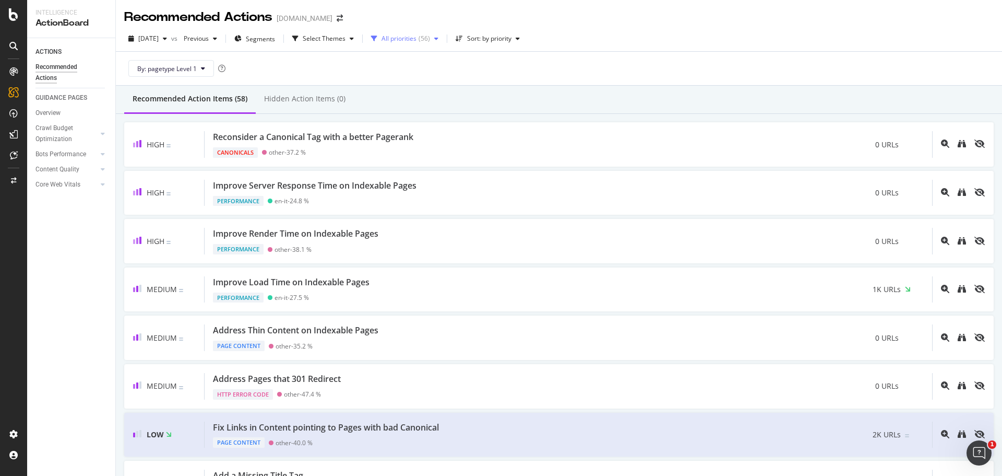
click at [409, 36] on div "All priorities" at bounding box center [399, 39] width 35 height 6
click at [401, 75] on div at bounding box center [401, 78] width 8 height 8
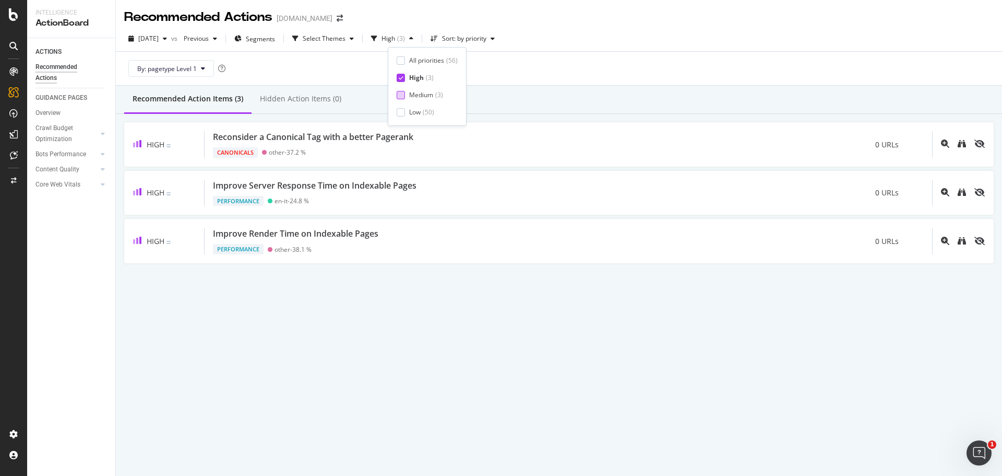
click at [399, 92] on div at bounding box center [401, 95] width 8 height 8
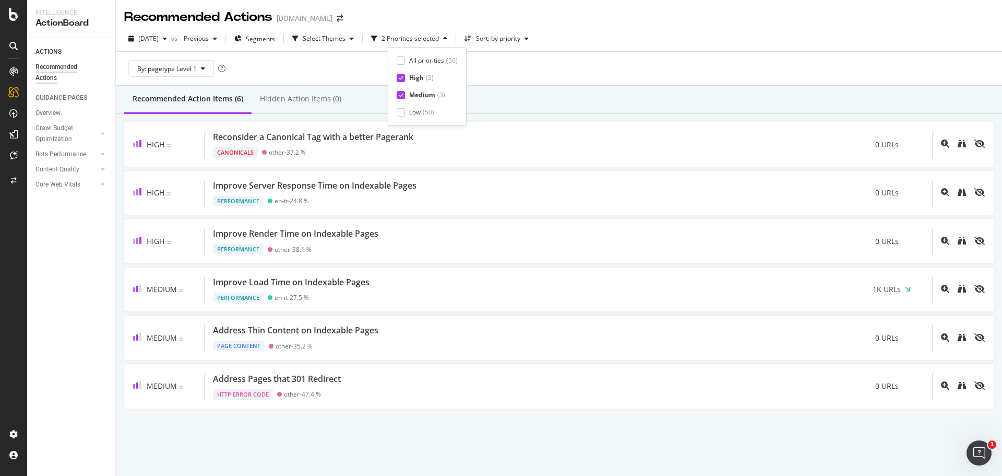
click at [404, 77] on div at bounding box center [401, 78] width 8 height 8
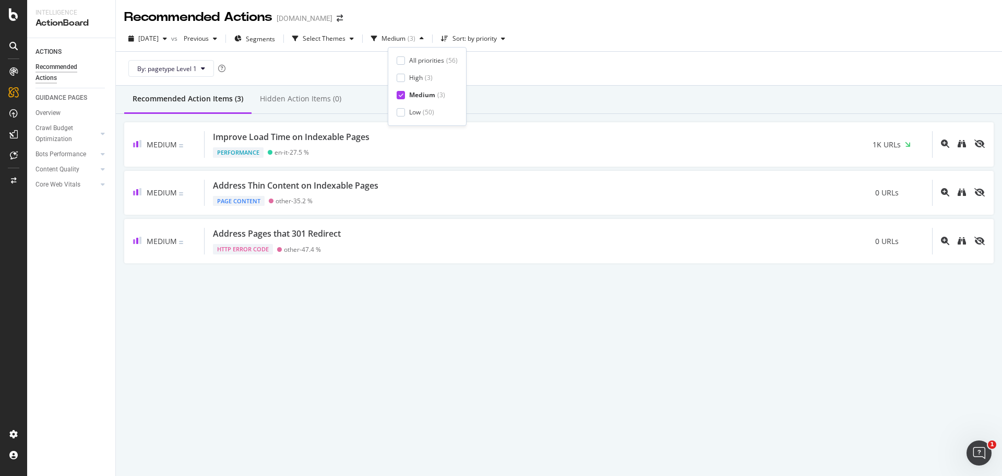
click at [401, 93] on icon at bounding box center [401, 94] width 5 height 5
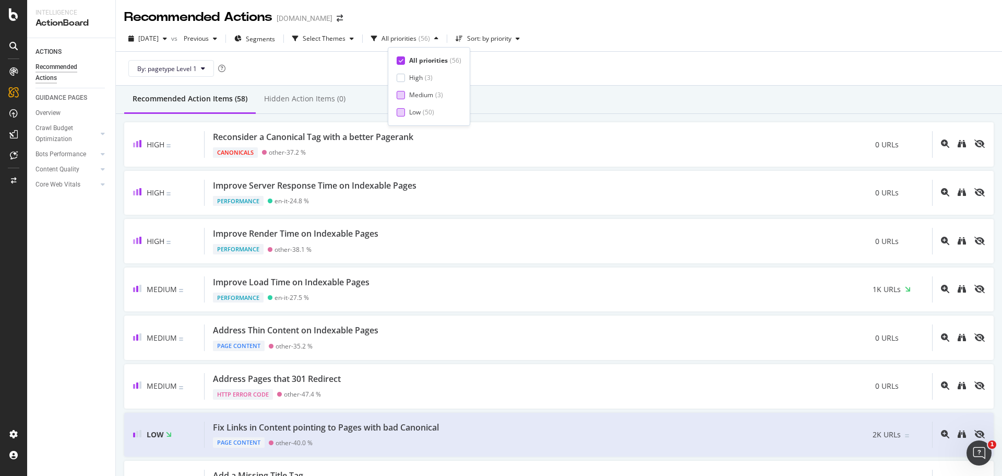
click at [403, 112] on div at bounding box center [401, 112] width 8 height 8
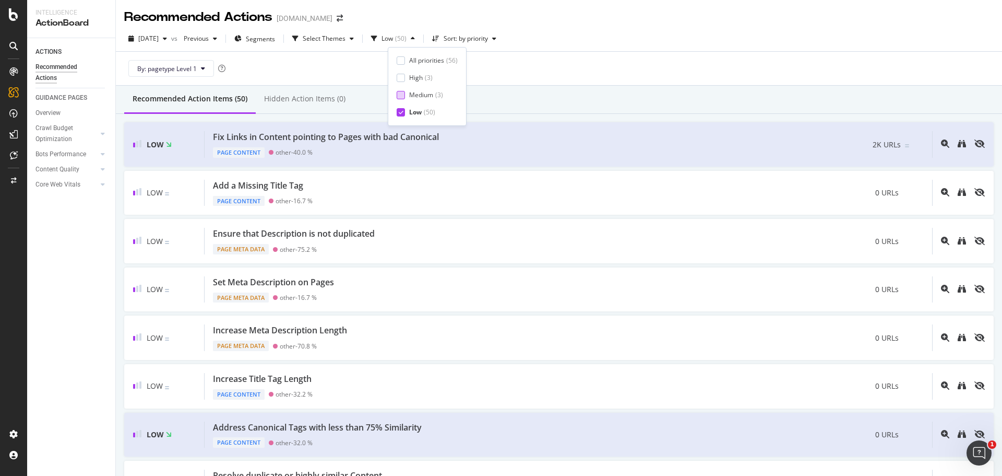
click at [658, 107] on div "Recommended Action Items (50) Hidden Action Items (0)" at bounding box center [559, 100] width 886 height 28
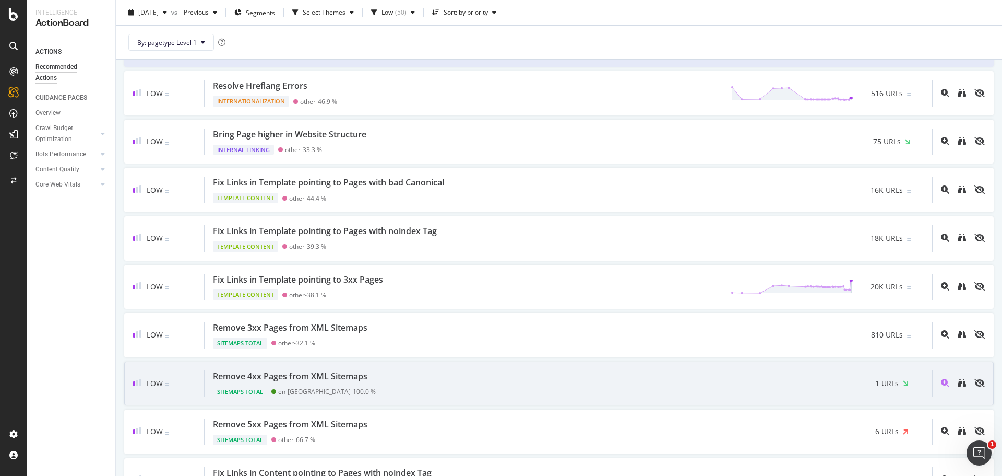
scroll to position [679, 0]
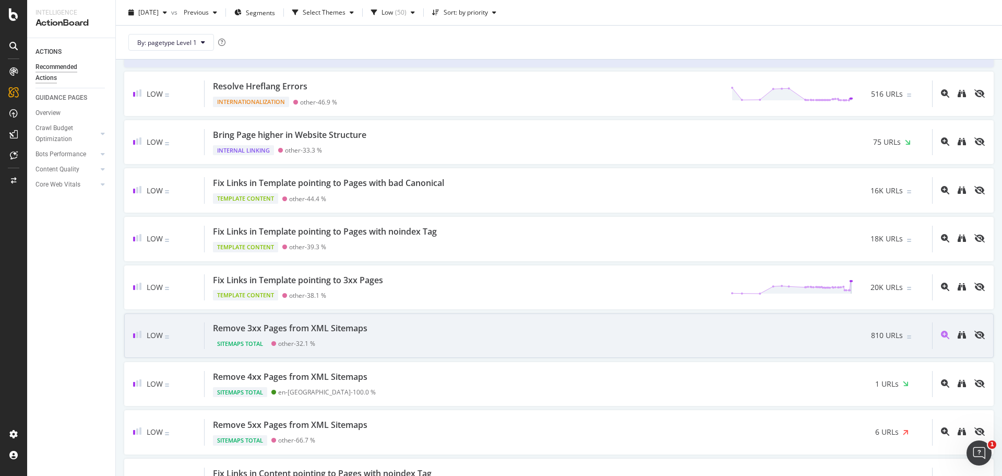
click at [871, 332] on span "810 URLs" at bounding box center [887, 335] width 32 height 10
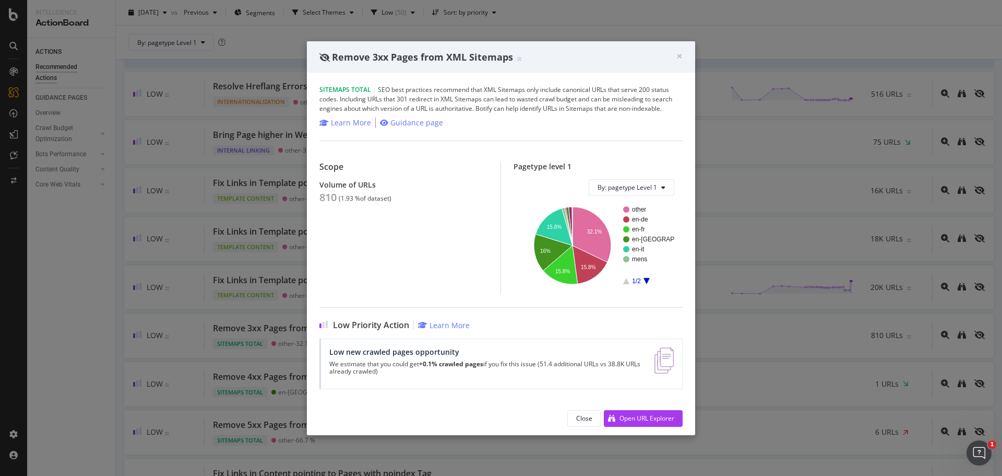
click at [647, 279] on icon "A chart." at bounding box center [647, 281] width 6 height 6
click at [624, 282] on icon "A chart." at bounding box center [626, 281] width 6 height 6
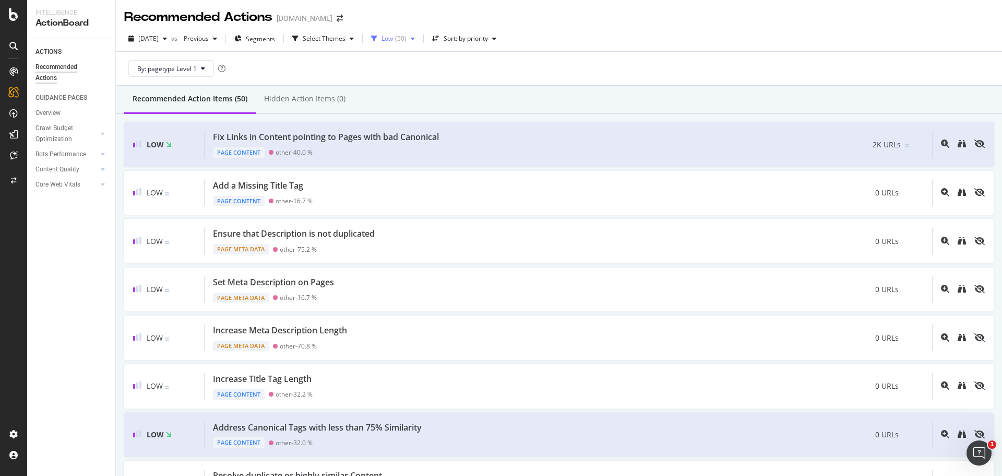
click at [393, 38] on div "Low" at bounding box center [387, 39] width 11 height 6
click at [403, 82] on div "All priorities ( 56 ) High ( 3 ) Medium ( 3 ) Low ( 50 )" at bounding box center [427, 86] width 61 height 61
click at [404, 80] on div at bounding box center [401, 78] width 8 height 8
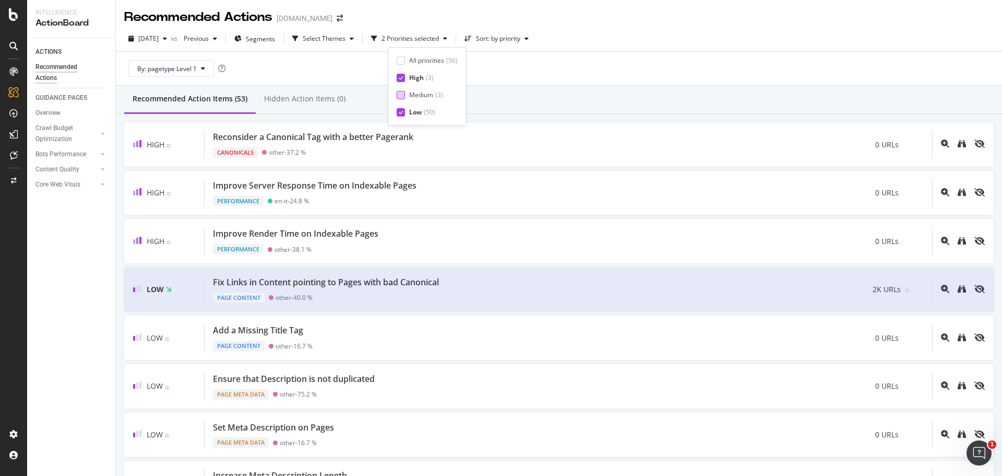
click at [404, 96] on div at bounding box center [401, 95] width 8 height 8
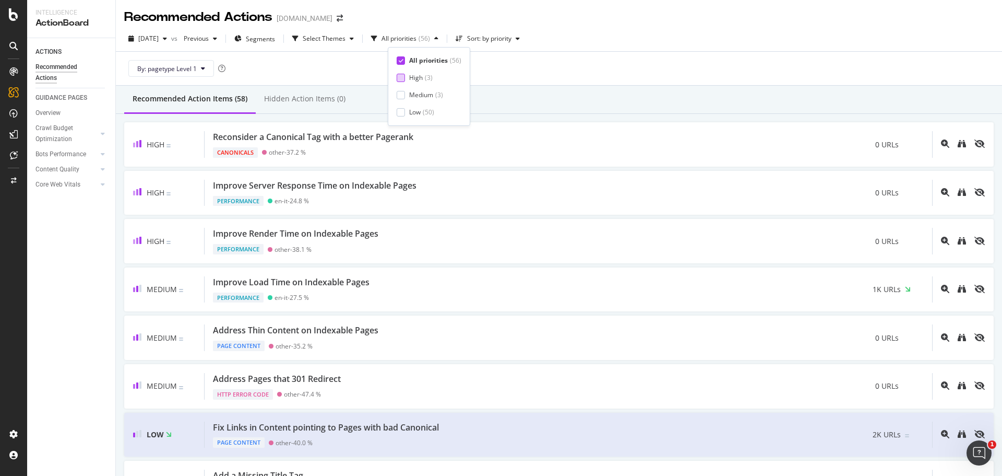
click at [404, 79] on div at bounding box center [401, 78] width 8 height 8
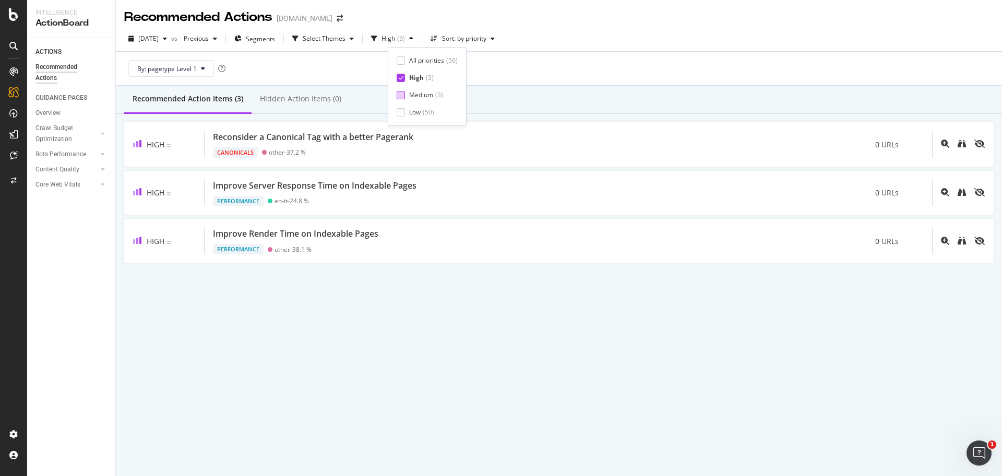
click at [402, 95] on div at bounding box center [401, 95] width 8 height 8
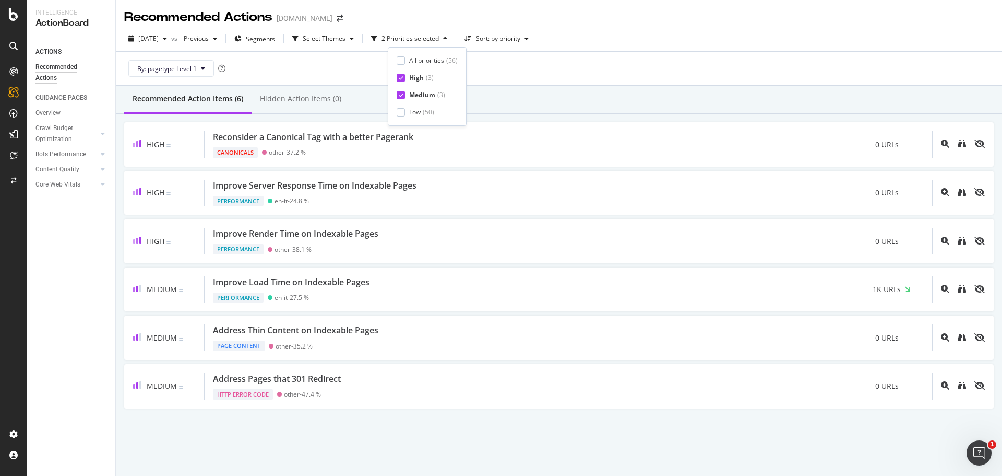
click at [820, 65] on div "By: pagetype Level 1" at bounding box center [559, 68] width 870 height 33
